Goal: Information Seeking & Learning: Learn about a topic

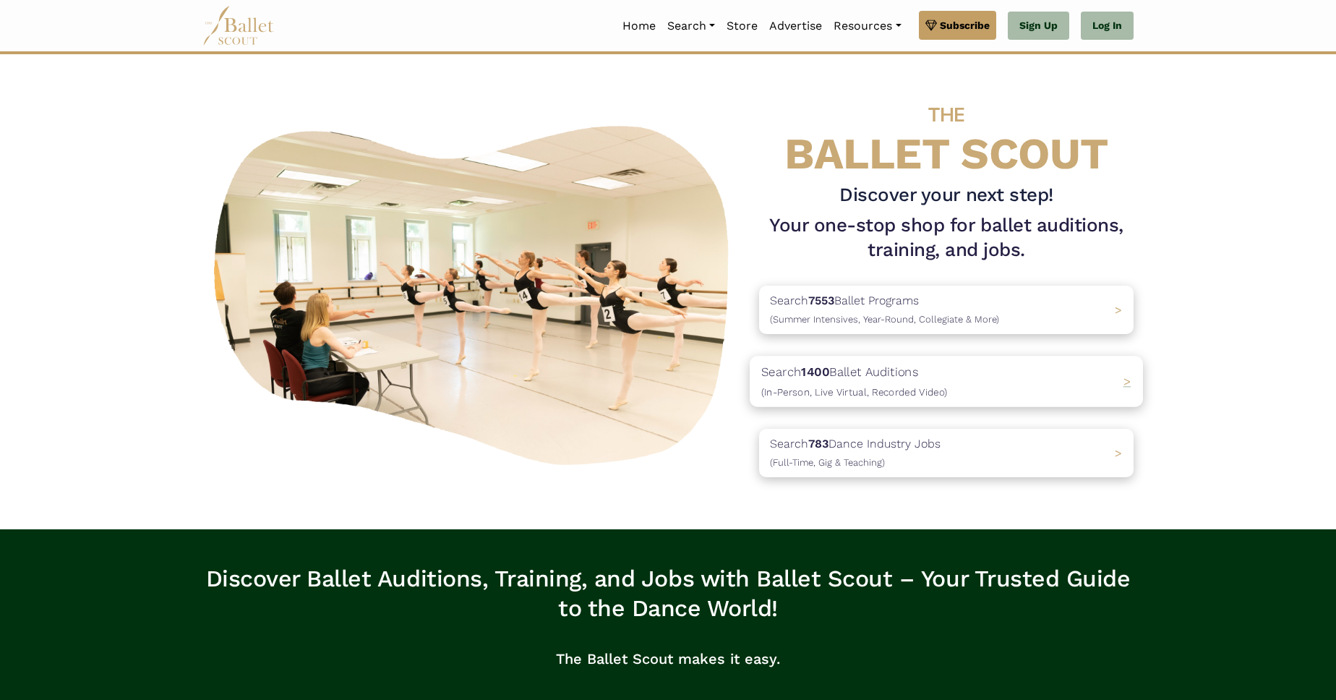
click at [903, 378] on p "Search 1400 Ballet Auditions (In-Person, Live Virtual, Recorded Video)" at bounding box center [854, 380] width 186 height 39
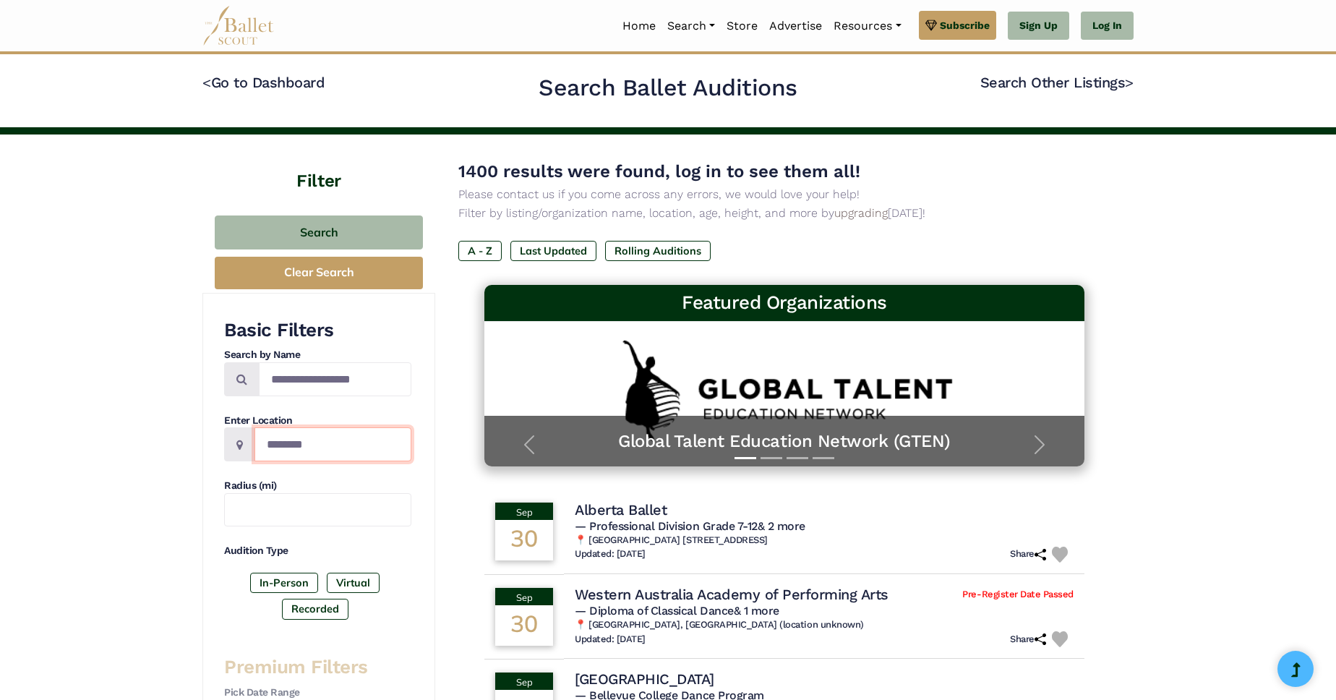
click at [319, 436] on input "Location" at bounding box center [332, 444] width 157 height 34
type input "******"
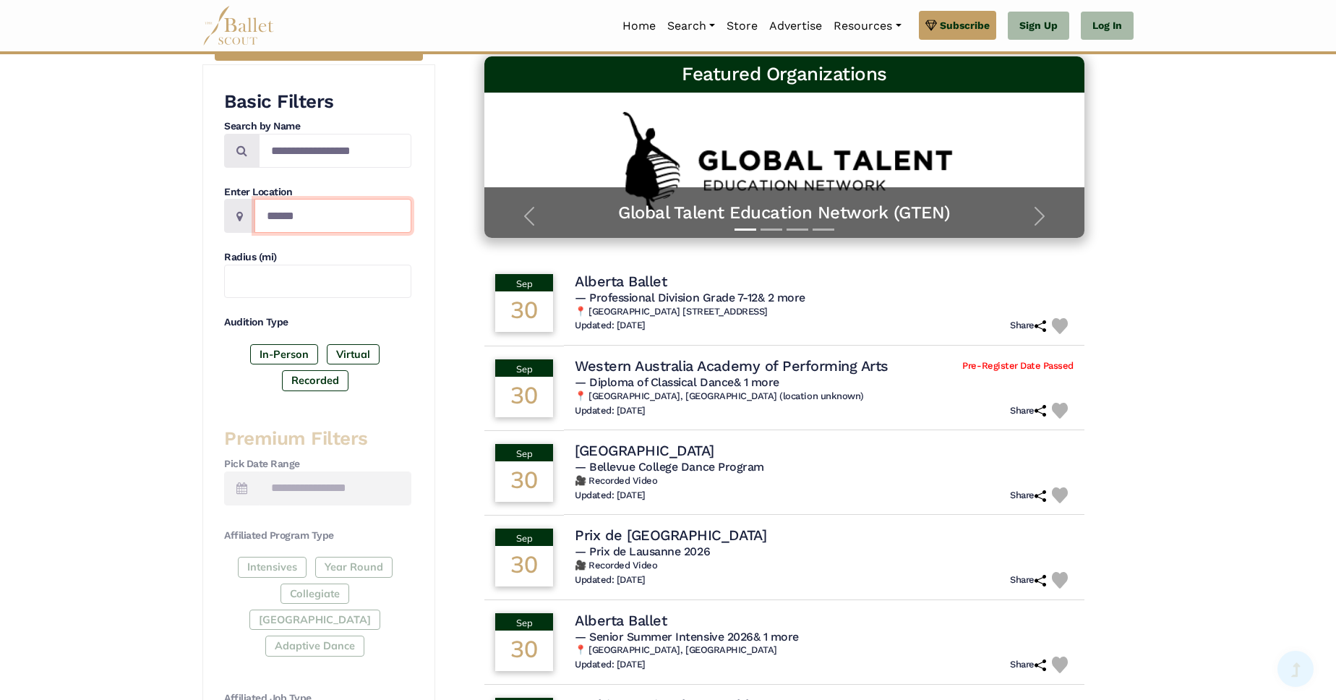
scroll to position [330, 0]
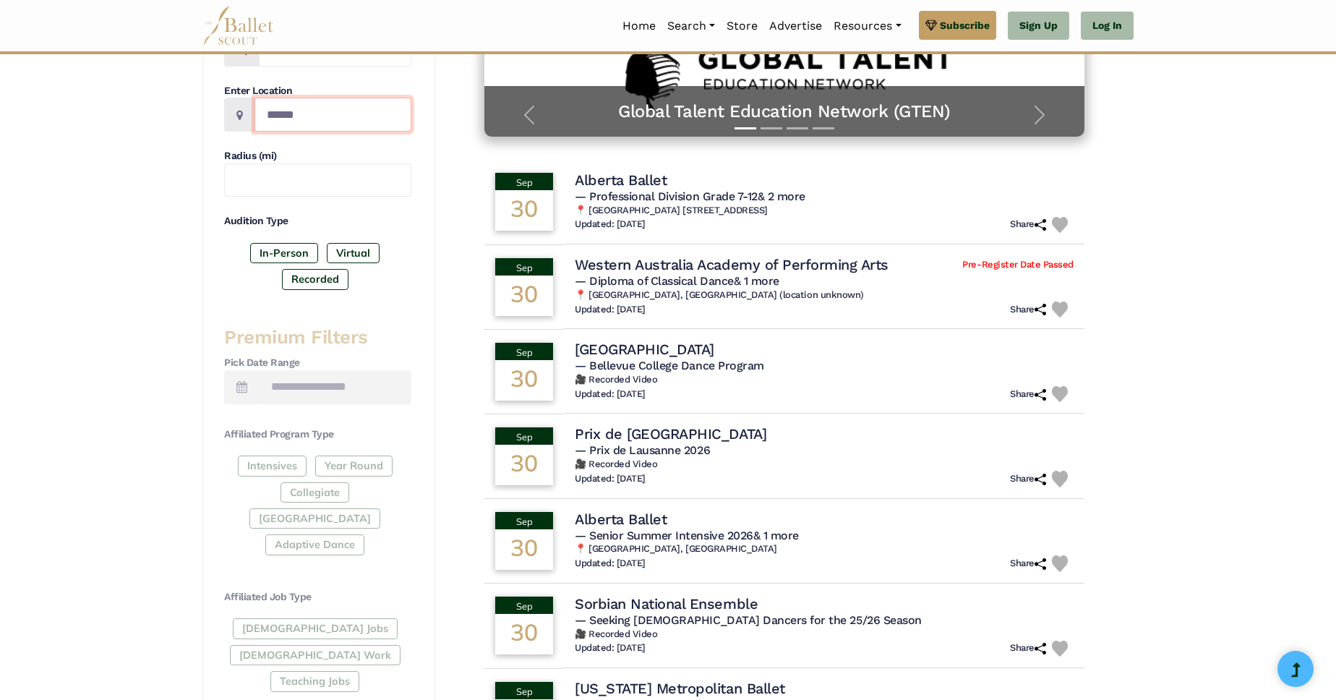
click at [319, 110] on input "******" at bounding box center [332, 115] width 157 height 34
click at [90, 304] on div "Filter Search Clear Search Basic Filters Search by Name Enter Location Radius (…" at bounding box center [668, 514] width 1336 height 1419
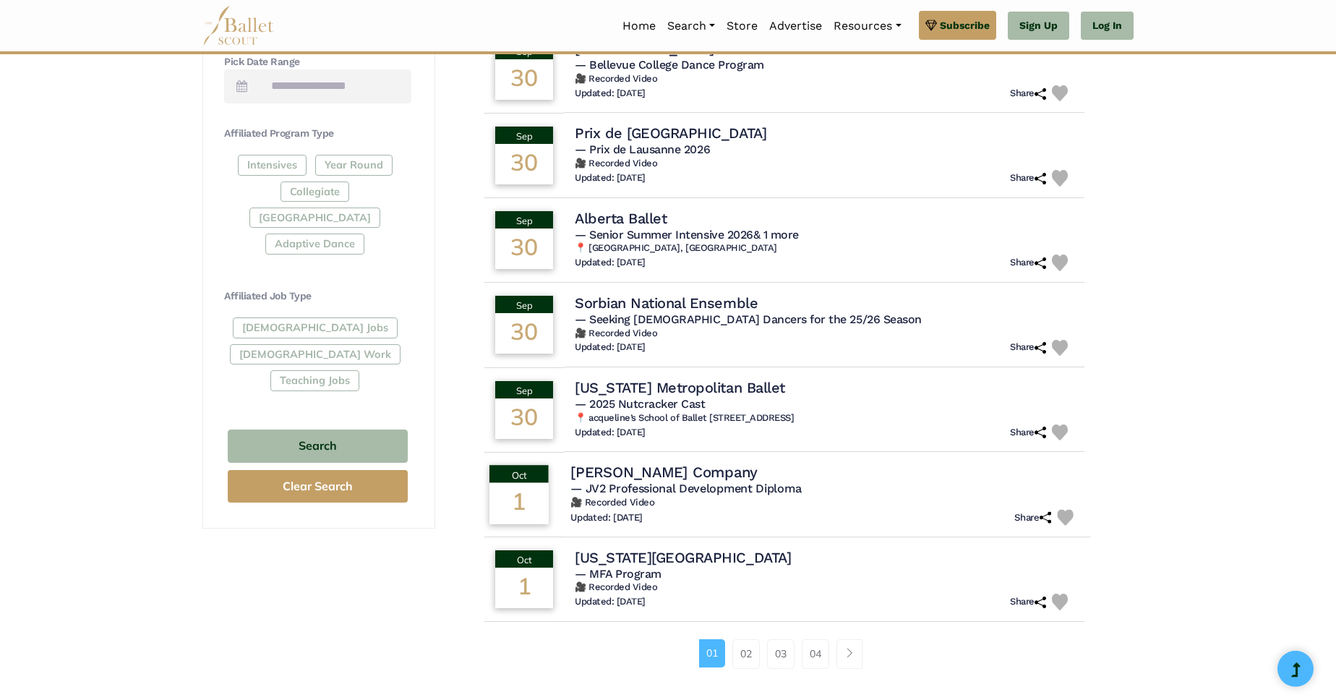
scroll to position [659, 0]
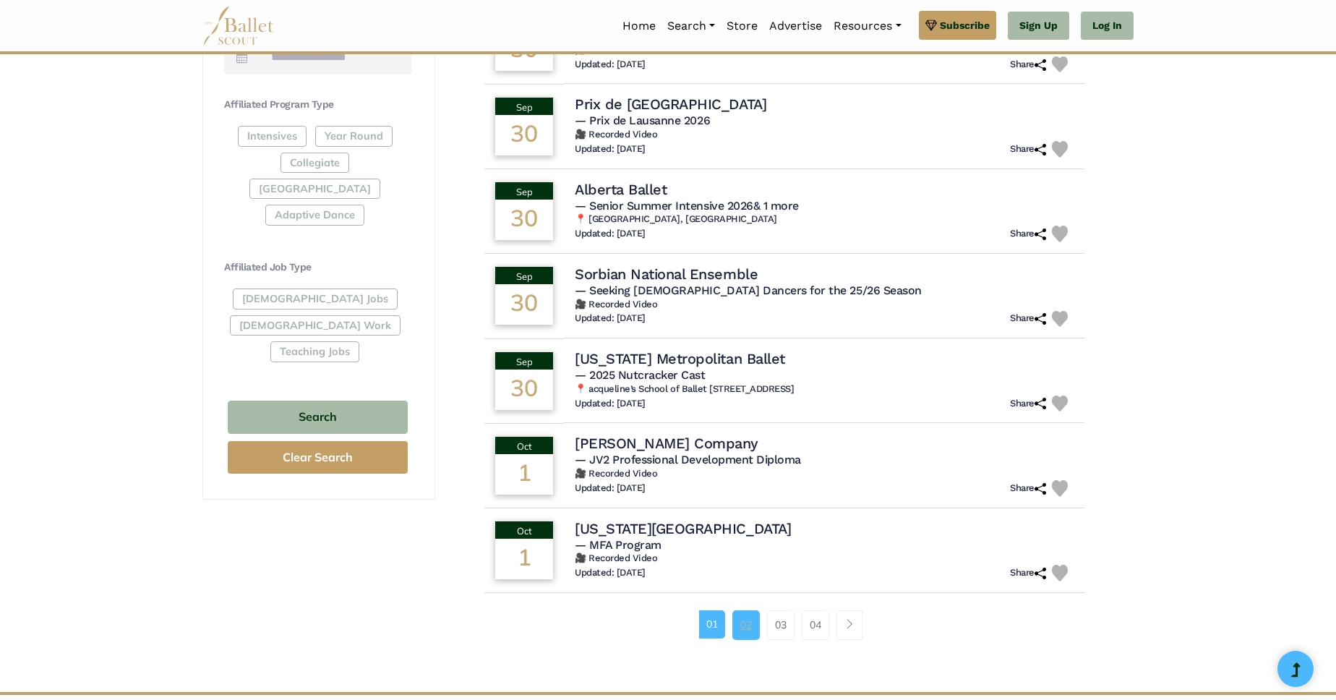
click at [748, 634] on link "02" at bounding box center [745, 624] width 27 height 29
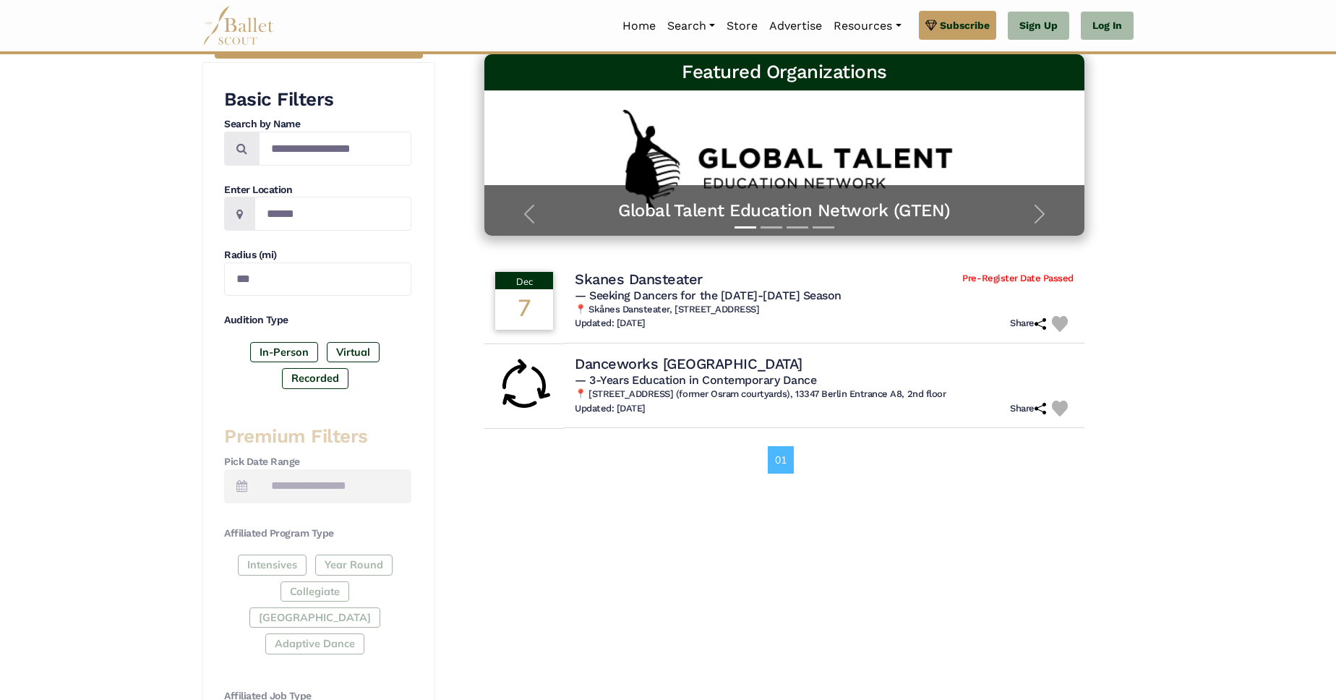
scroll to position [247, 0]
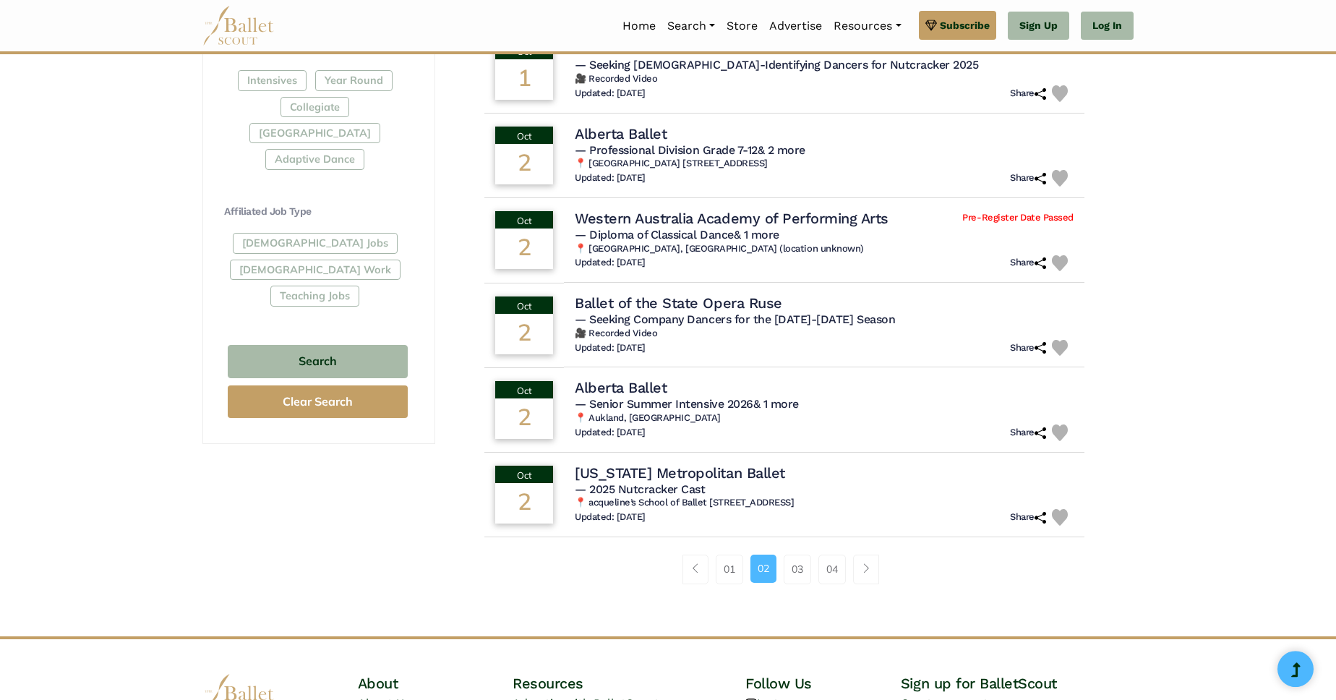
scroll to position [742, 0]
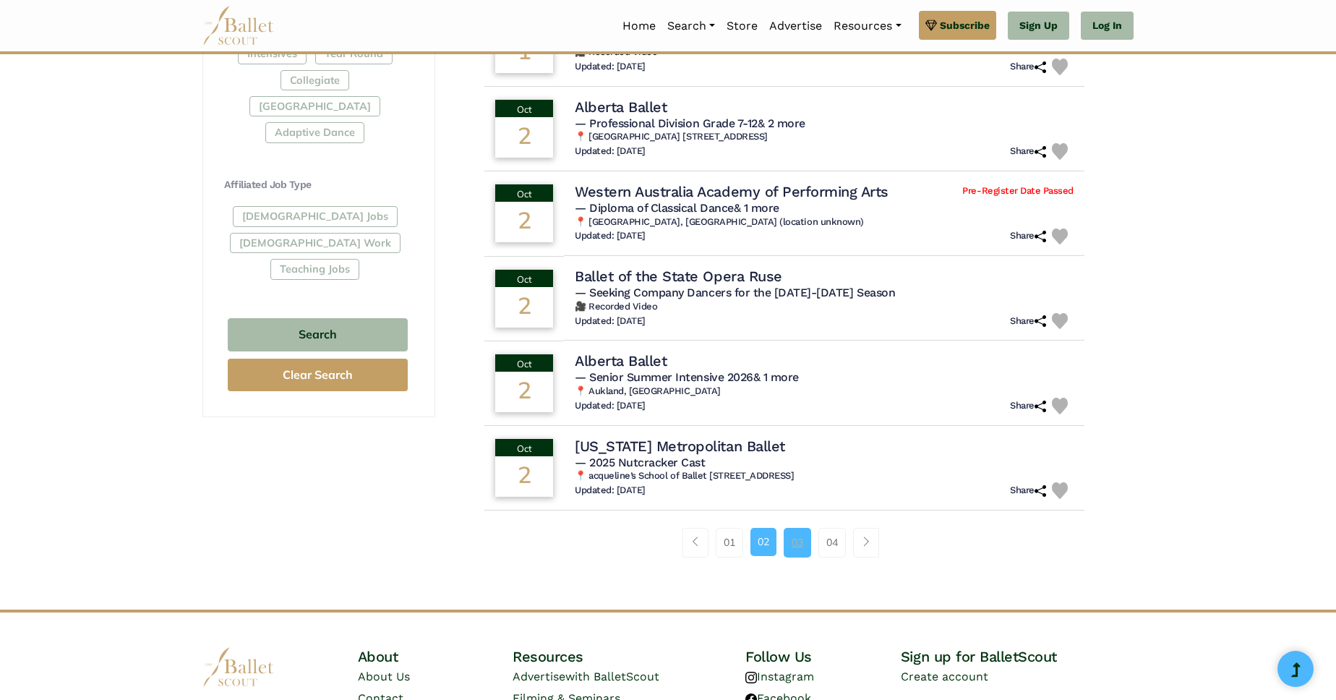
click at [794, 539] on link "03" at bounding box center [796, 542] width 27 height 29
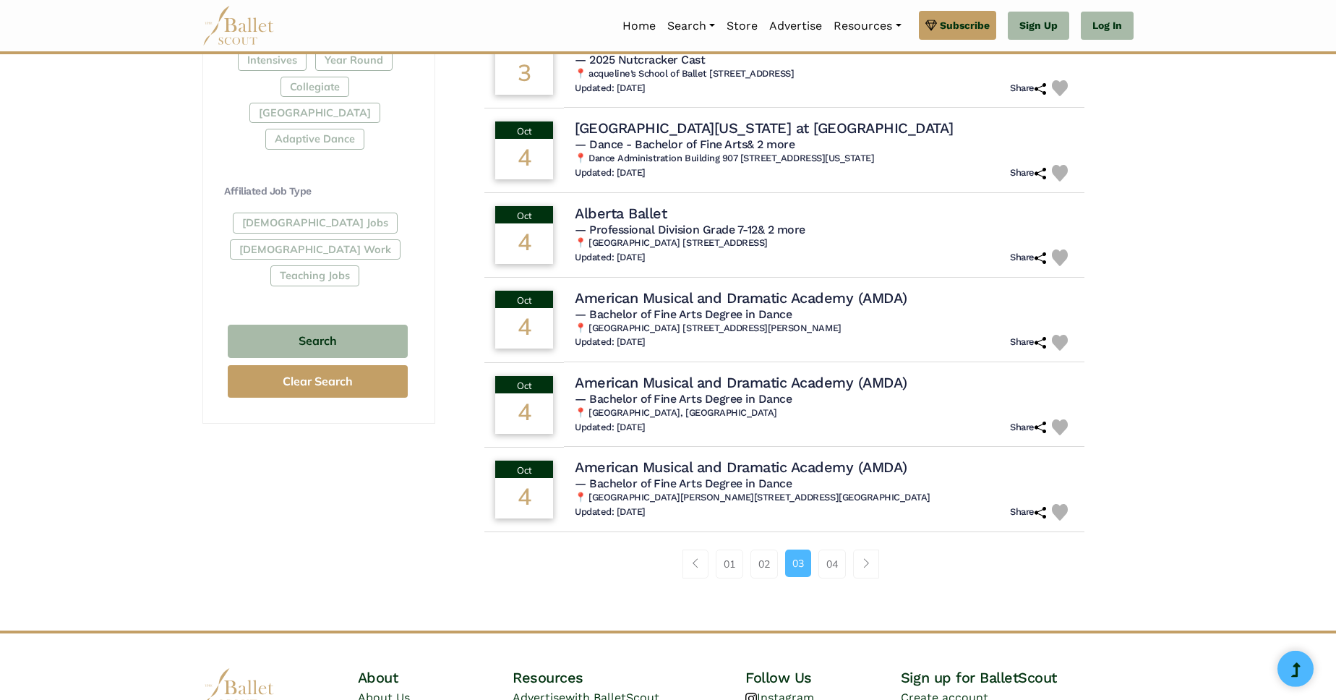
scroll to position [742, 0]
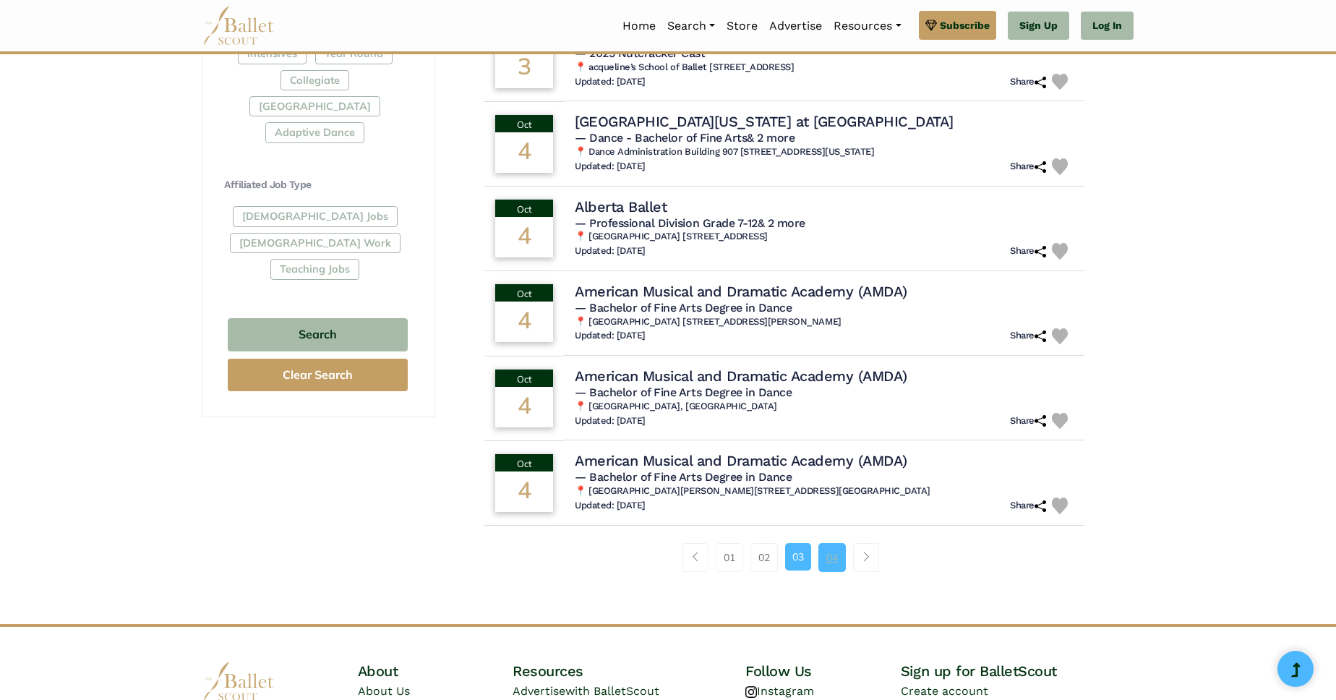
click at [831, 555] on link "04" at bounding box center [831, 557] width 27 height 29
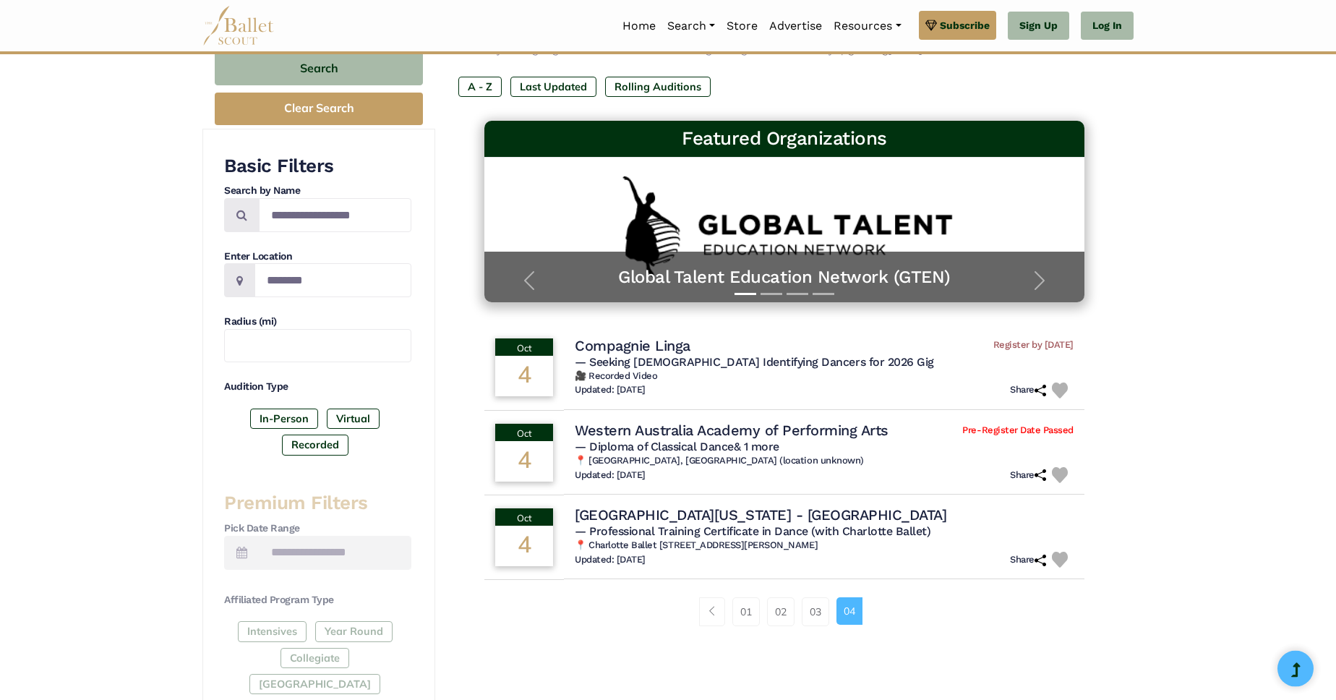
scroll to position [165, 0]
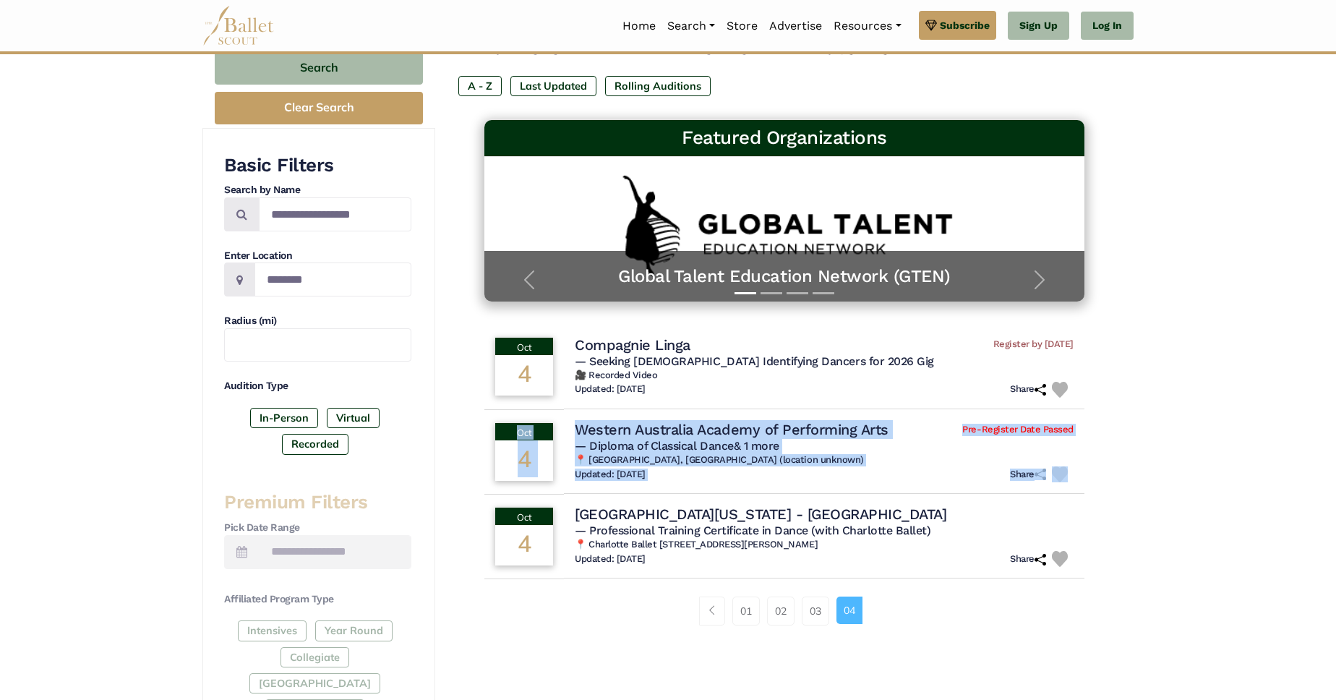
drag, startPoint x: 1014, startPoint y: 484, endPoint x: 1175, endPoint y: 458, distance: 163.1
click at [1175, 458] on div "Filter Search Clear Search Basic Filters Search by Name Enter Location Radius (…" at bounding box center [668, 583] width 1336 height 1227
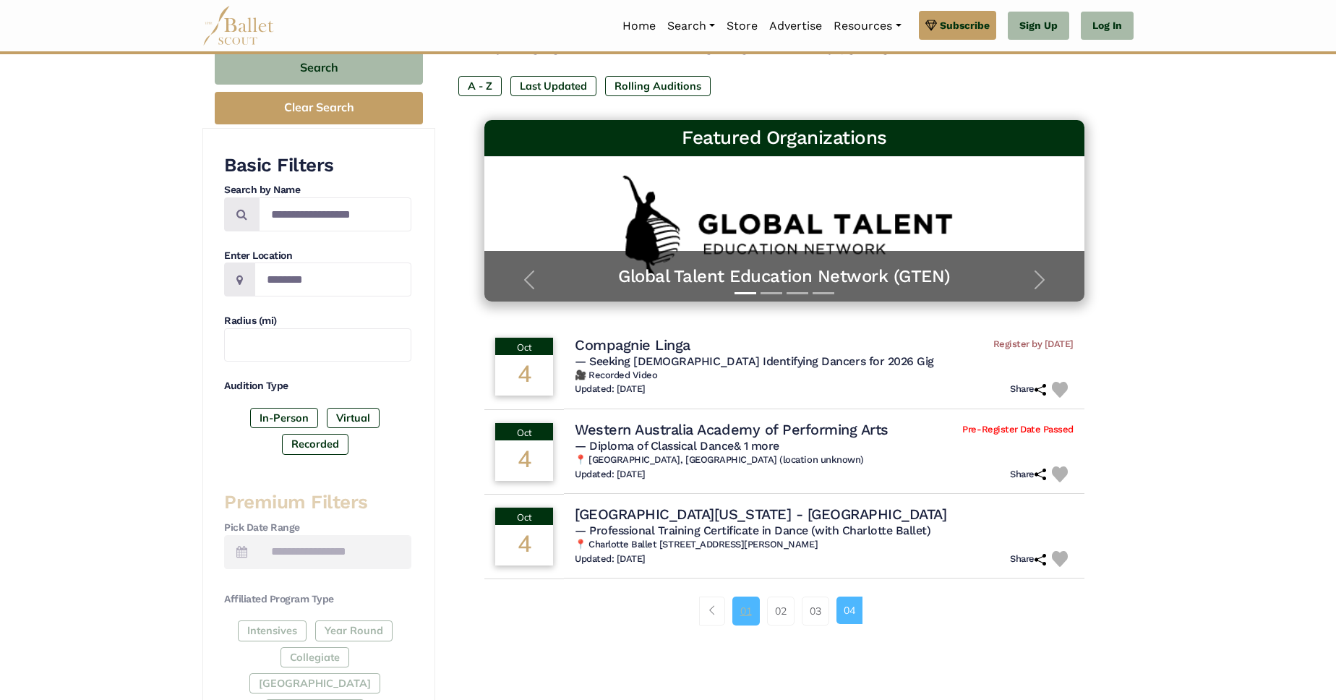
click at [747, 609] on link "01" at bounding box center [745, 610] width 27 height 29
click at [757, 611] on link "01" at bounding box center [745, 610] width 27 height 29
click at [751, 615] on link "01" at bounding box center [745, 610] width 27 height 29
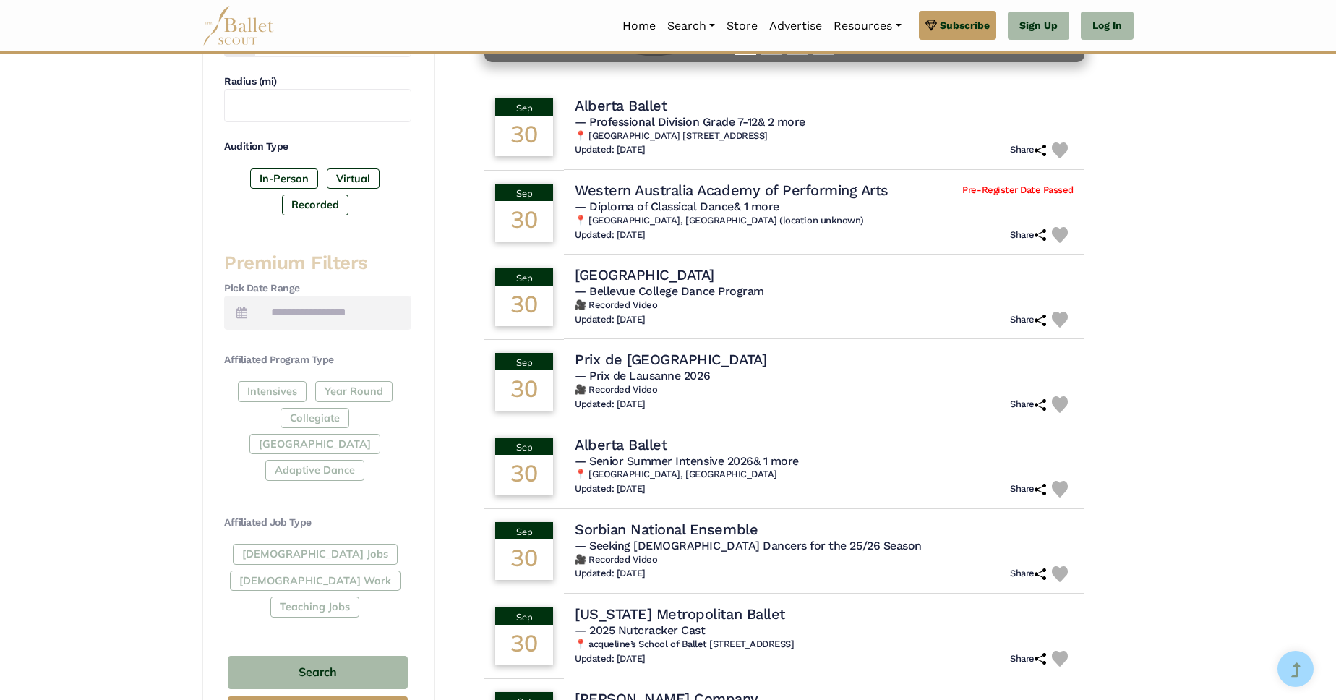
scroll to position [659, 0]
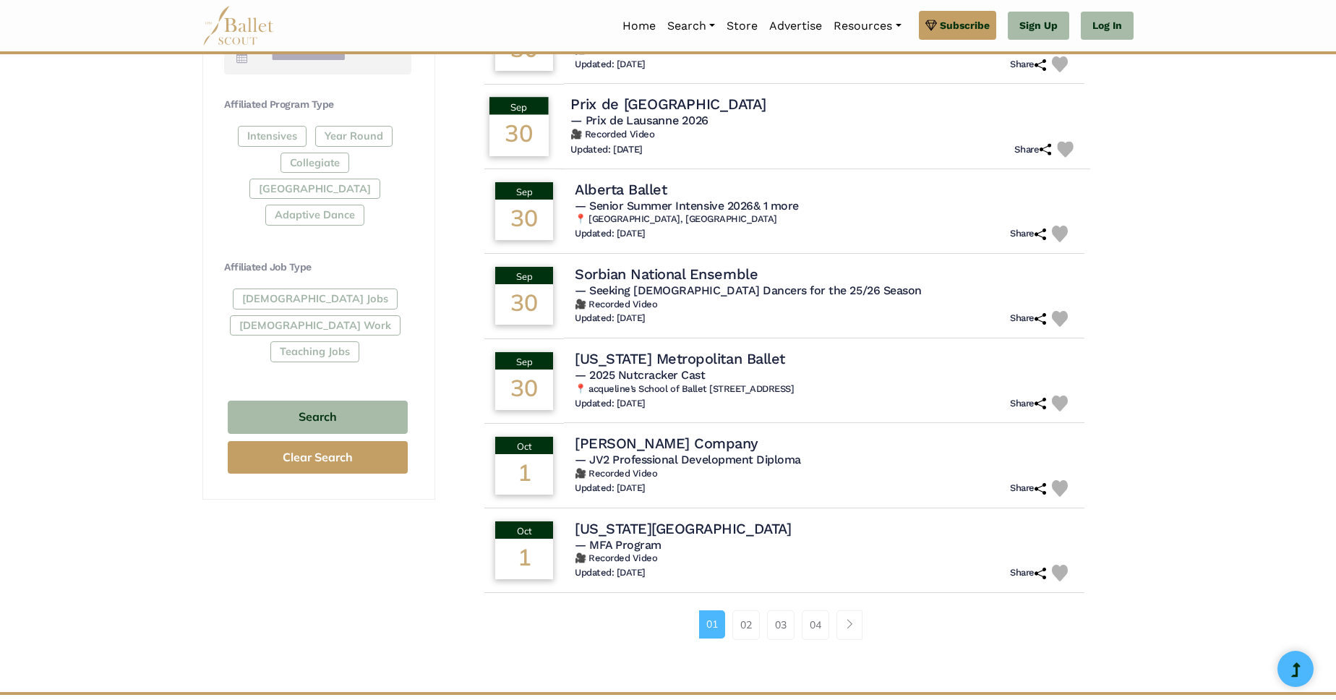
click at [640, 120] on span "— Prix de Lausanne 2026" at bounding box center [639, 120] width 138 height 14
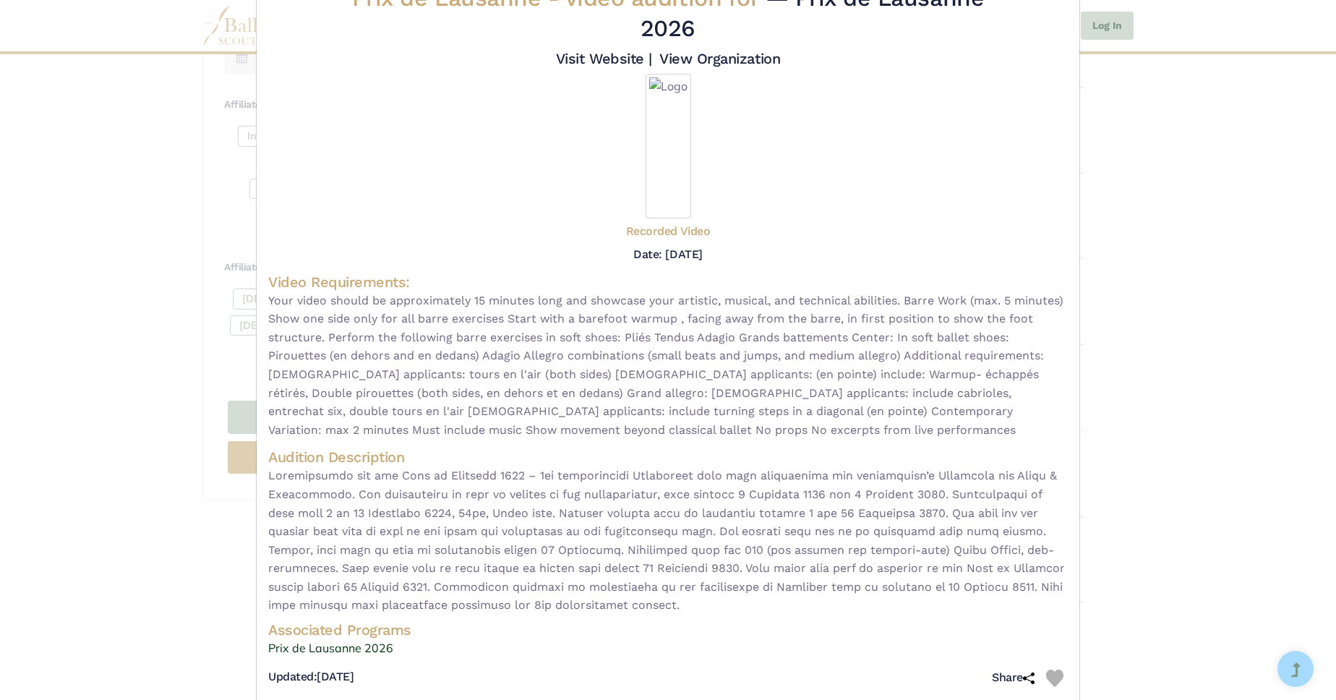
scroll to position [80, 0]
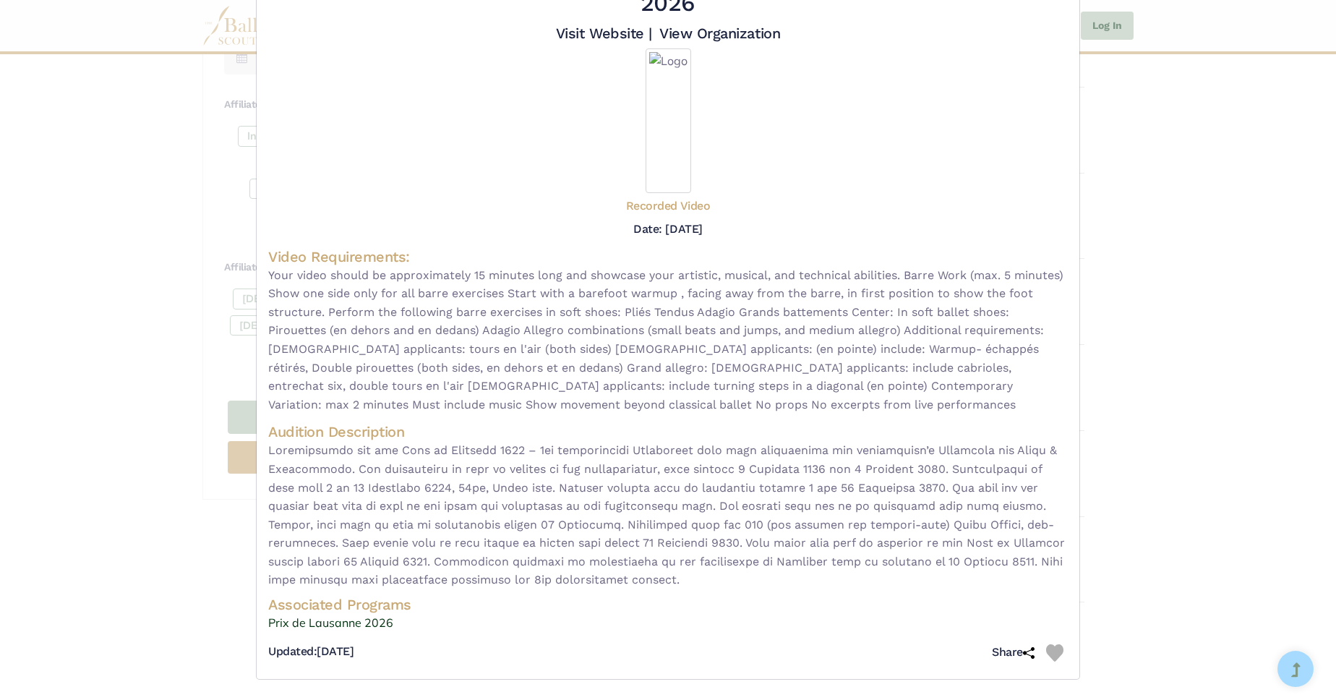
click at [788, 402] on span "Your video should be approximately 15 minutes long and showcase your artistic, …" at bounding box center [667, 340] width 799 height 148
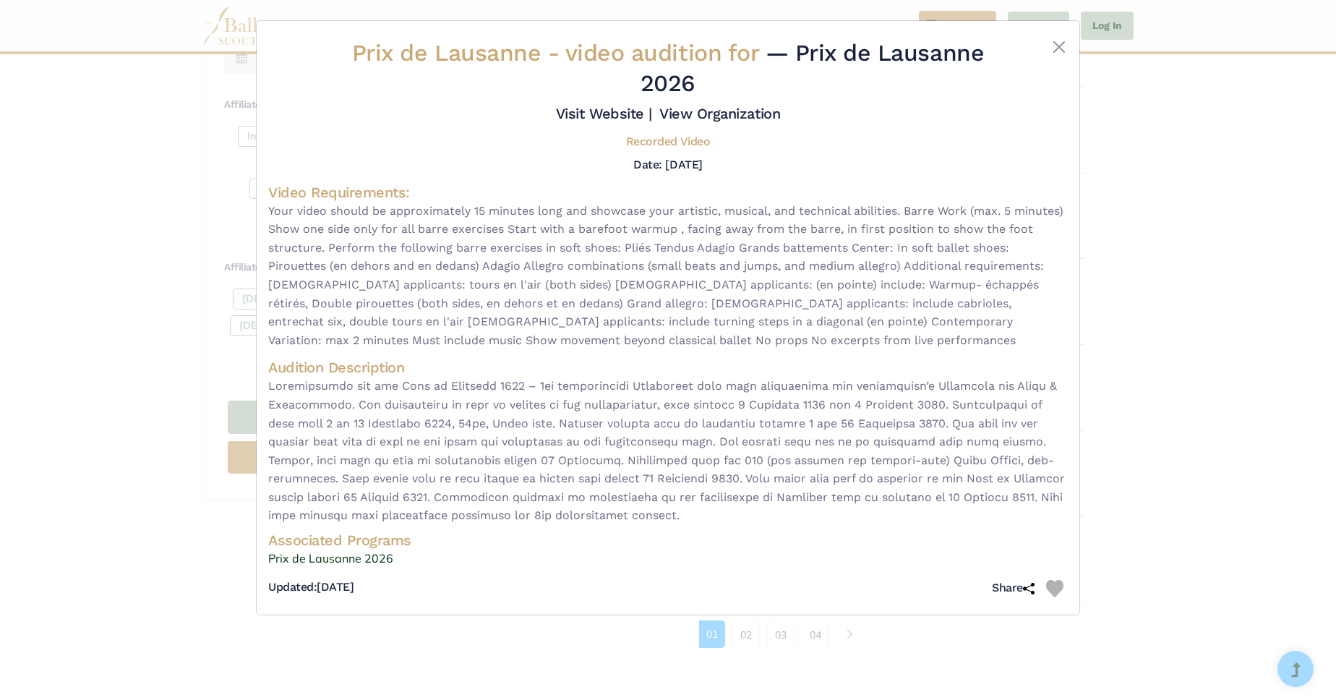
click at [1142, 474] on div "Prix de Lausanne - video audition for — Prix de Lausanne 2026 Visit Website | V…" at bounding box center [668, 350] width 1336 height 700
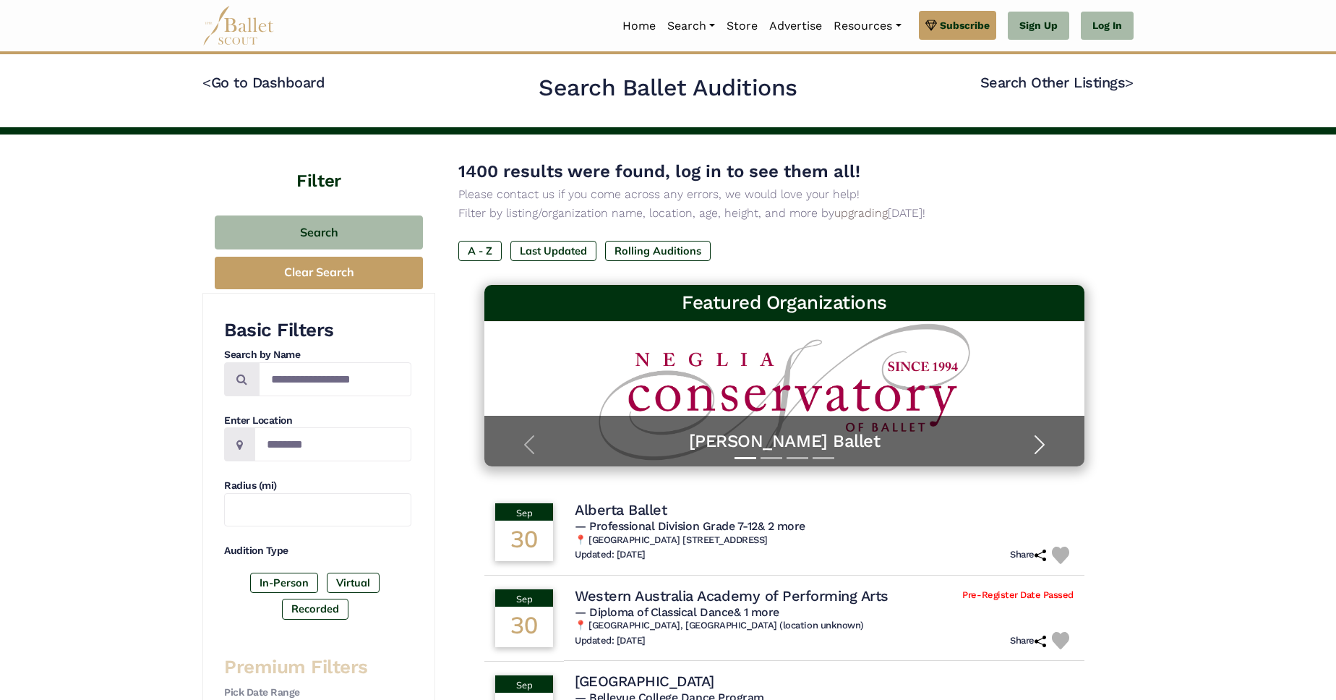
click at [1034, 444] on span "button" at bounding box center [1039, 444] width 23 height 23
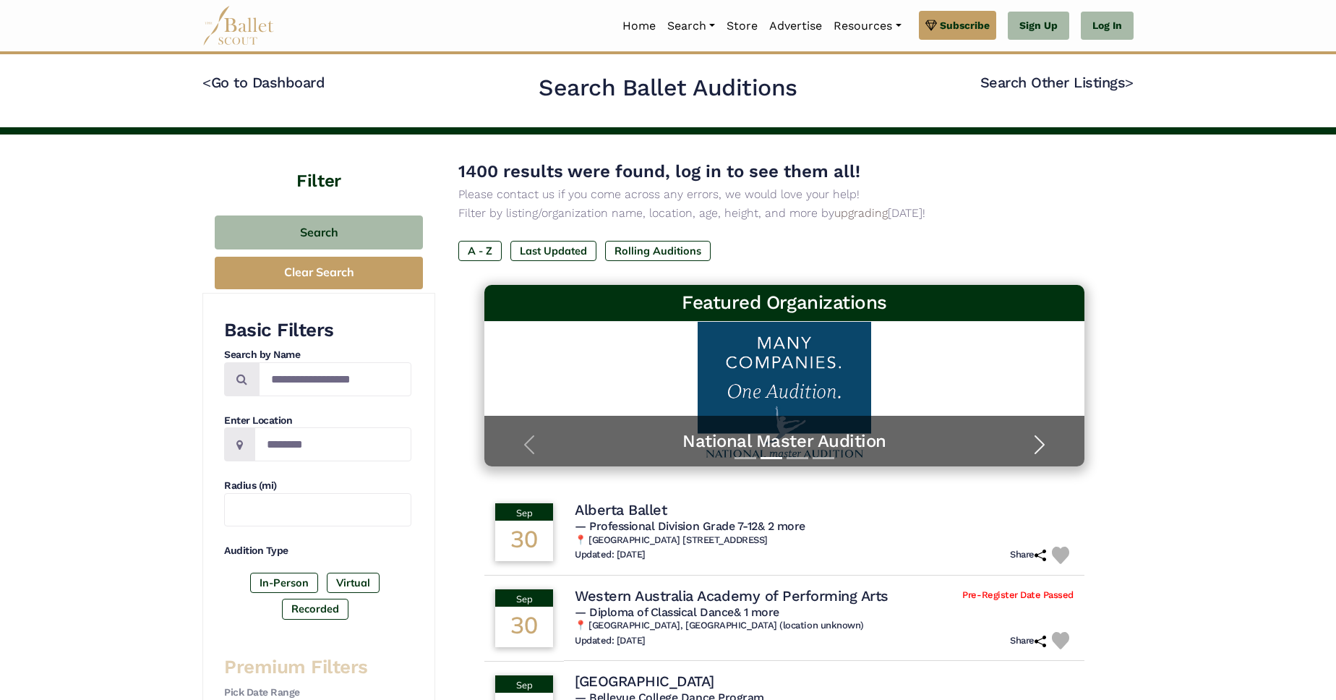
click at [1034, 444] on span "button" at bounding box center [1039, 444] width 23 height 23
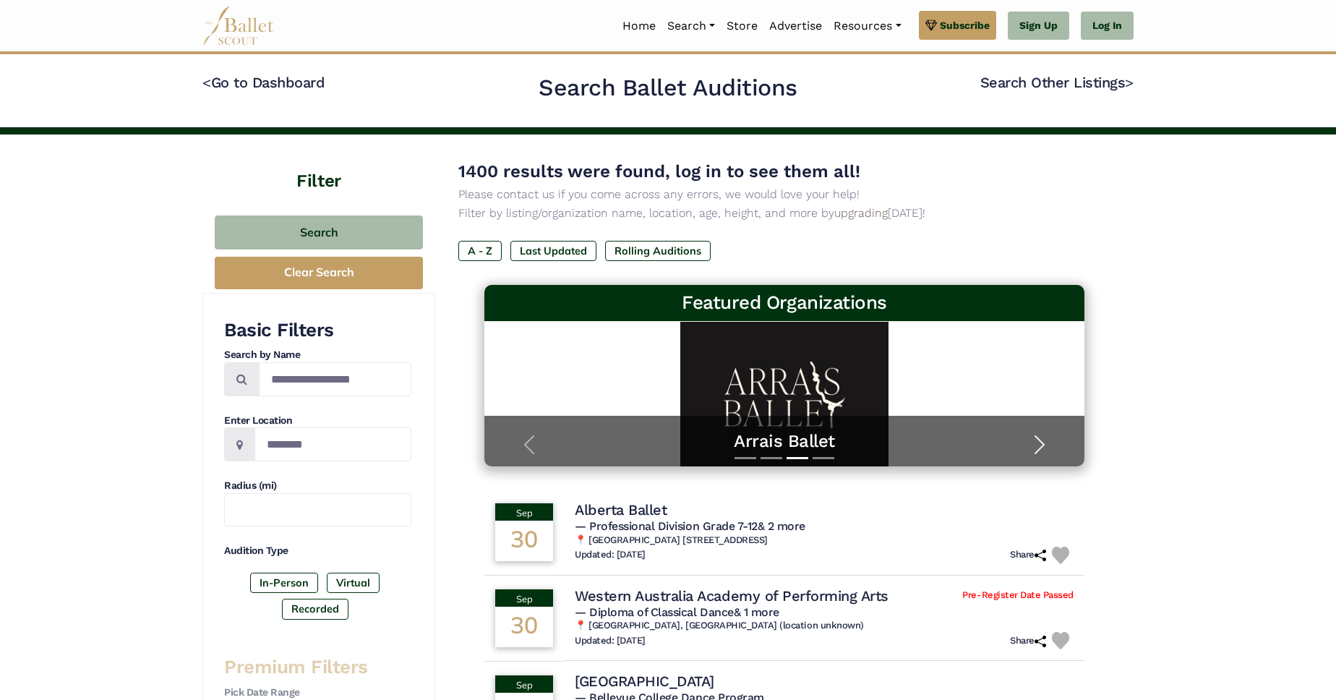
click at [1034, 444] on span "button" at bounding box center [1039, 444] width 23 height 23
